Goal: Use online tool/utility: Utilize a website feature to perform a specific function

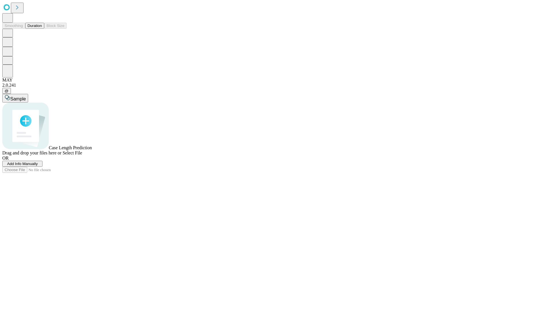
click at [42, 29] on button "Duration" at bounding box center [34, 26] width 19 height 6
click at [82, 155] on span "Select File" at bounding box center [73, 153] width 20 height 5
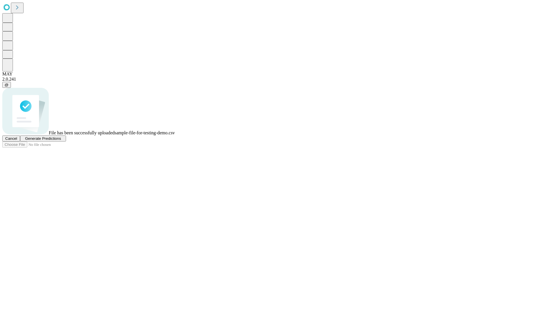
click at [61, 141] on span "Generate Predictions" at bounding box center [43, 138] width 36 height 4
